Goal: Use online tool/utility: Utilize a website feature to perform a specific function

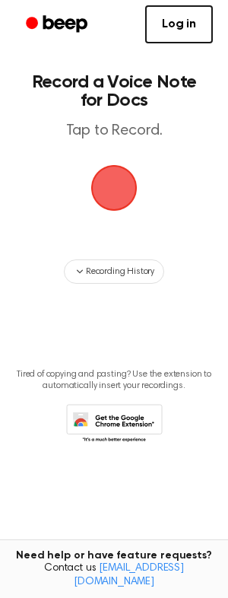
click at [111, 200] on span "button" at bounding box center [114, 188] width 46 height 46
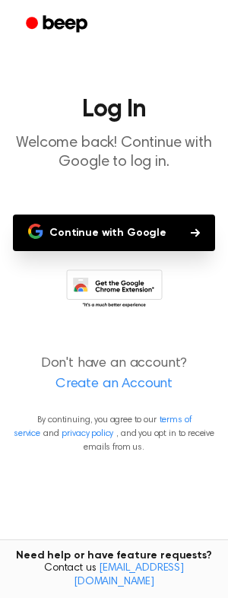
click at [194, 231] on icon "button" at bounding box center [195, 232] width 9 height 9
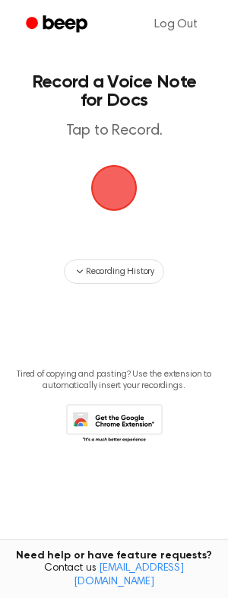
click at [103, 192] on span "button" at bounding box center [114, 188] width 52 height 52
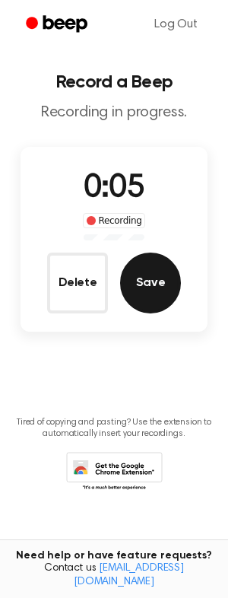
click at [136, 288] on button "Save" at bounding box center [150, 283] width 61 height 61
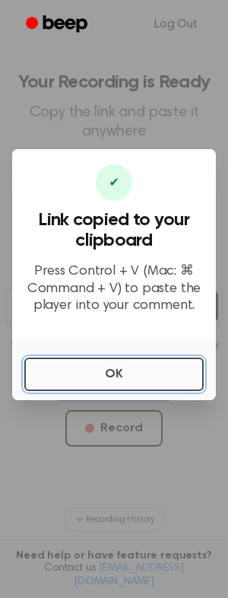
click at [108, 371] on button "OK" at bounding box center [114, 374] width 180 height 33
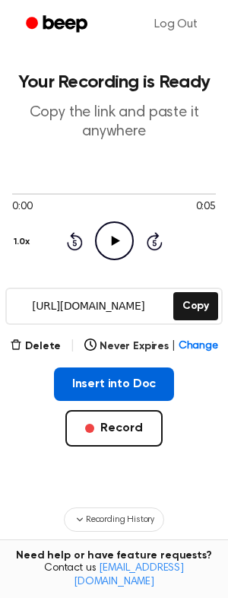
click at [94, 387] on button "Insert into Doc" at bounding box center [114, 383] width 121 height 33
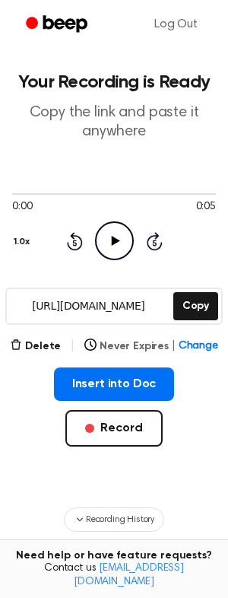
click at [132, 348] on button "Never Expires | Change" at bounding box center [151, 347] width 134 height 16
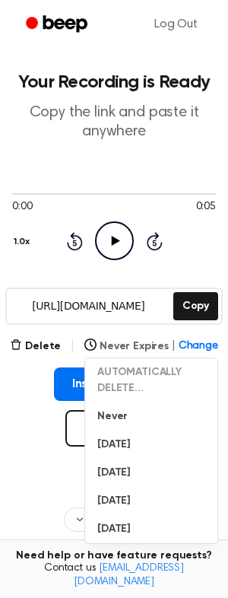
click at [121, 346] on button "Never Expires | Change" at bounding box center [151, 347] width 134 height 16
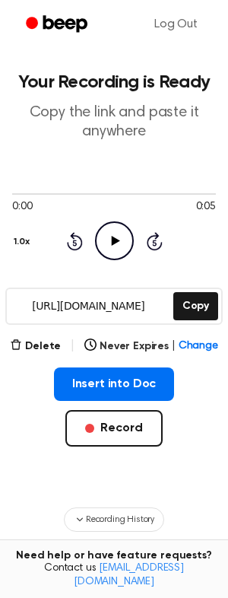
click at [57, 450] on div "Insert into Doc Record" at bounding box center [114, 431] width 204 height 128
click at [110, 234] on icon "Play Audio" at bounding box center [114, 240] width 39 height 39
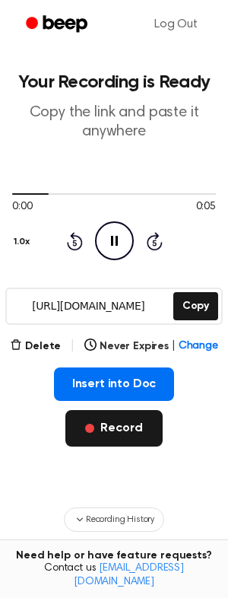
click at [122, 437] on button "Record" at bounding box center [113, 428] width 97 height 37
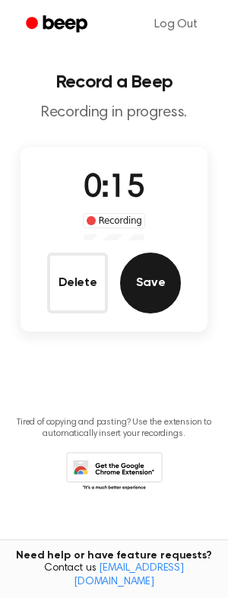
click at [135, 282] on button "Save" at bounding box center [150, 283] width 61 height 61
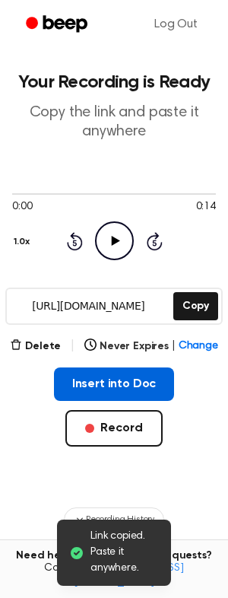
click at [122, 380] on button "Insert into Doc" at bounding box center [114, 383] width 121 height 33
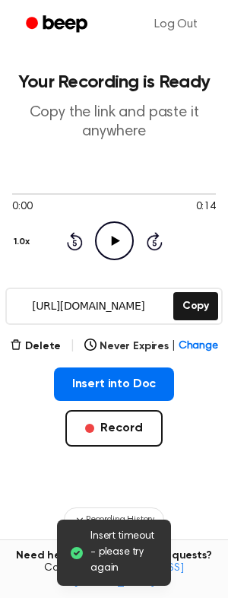
click at [114, 557] on span "Insert timeout - please try again" at bounding box center [125, 553] width 68 height 48
click at [121, 244] on icon "Play Audio" at bounding box center [114, 240] width 39 height 39
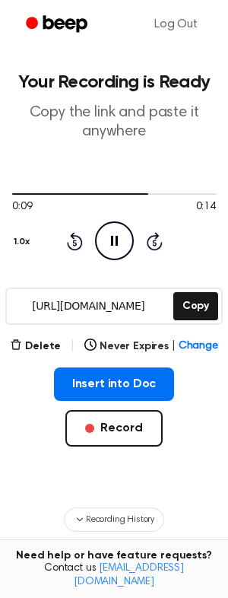
click at [87, 314] on input "[URL][DOMAIN_NAME]" at bounding box center [89, 306] width 164 height 34
click at [194, 321] on div "[URL][DOMAIN_NAME] Copy" at bounding box center [114, 306] width 218 height 37
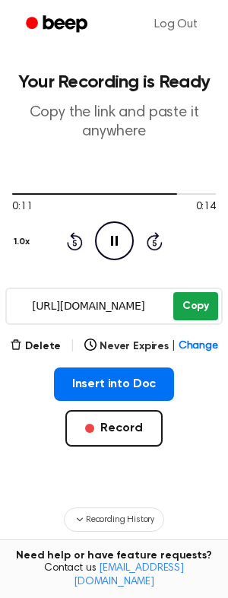
click at [197, 308] on button "Copy" at bounding box center [195, 306] width 45 height 28
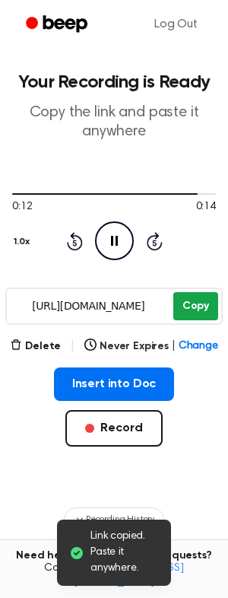
click at [197, 308] on button "Copy" at bounding box center [195, 306] width 45 height 28
